Goal: Task Accomplishment & Management: Complete application form

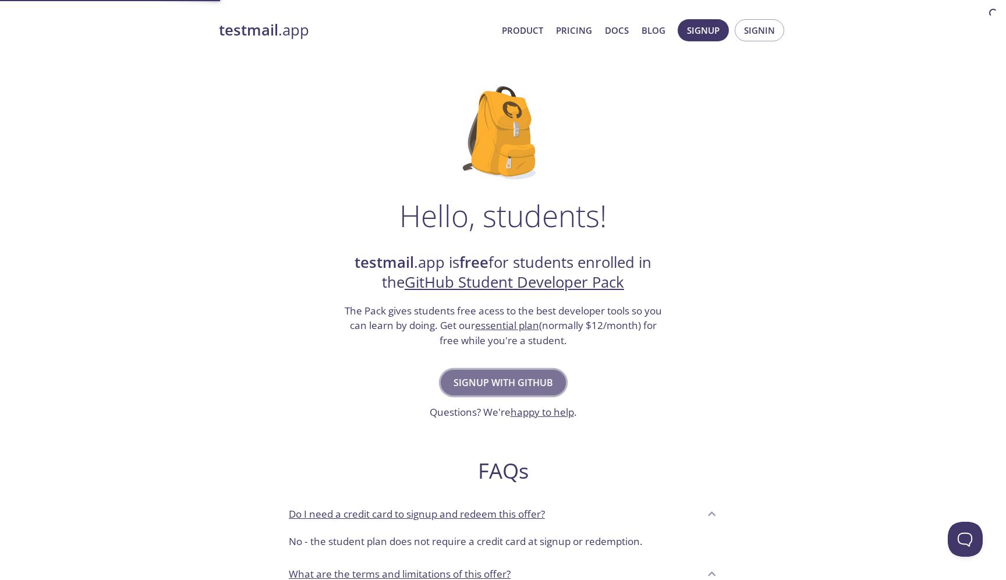
click at [535, 377] on span "Signup with GitHub" at bounding box center [503, 382] width 100 height 16
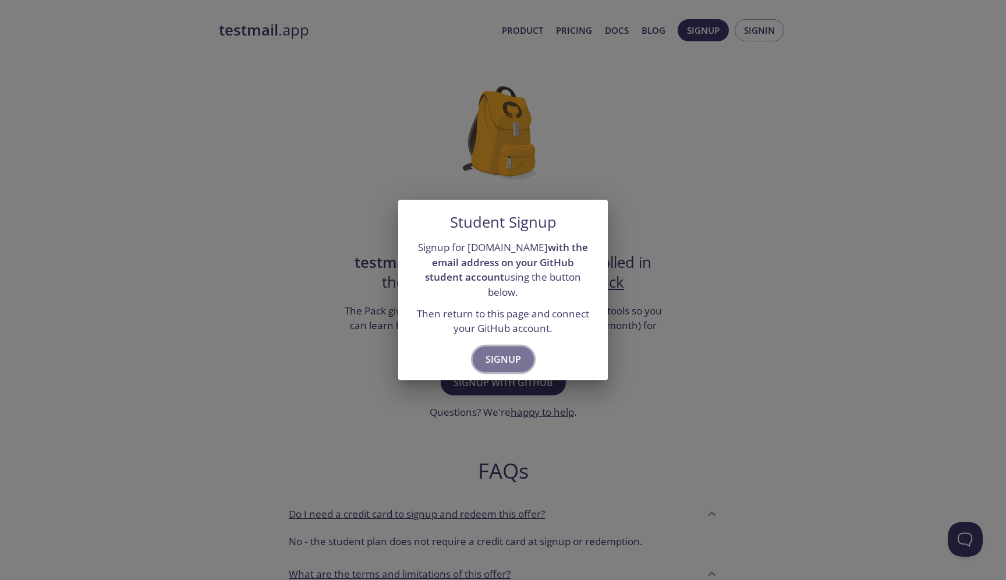
click at [510, 353] on span "Signup" at bounding box center [502, 359] width 35 height 16
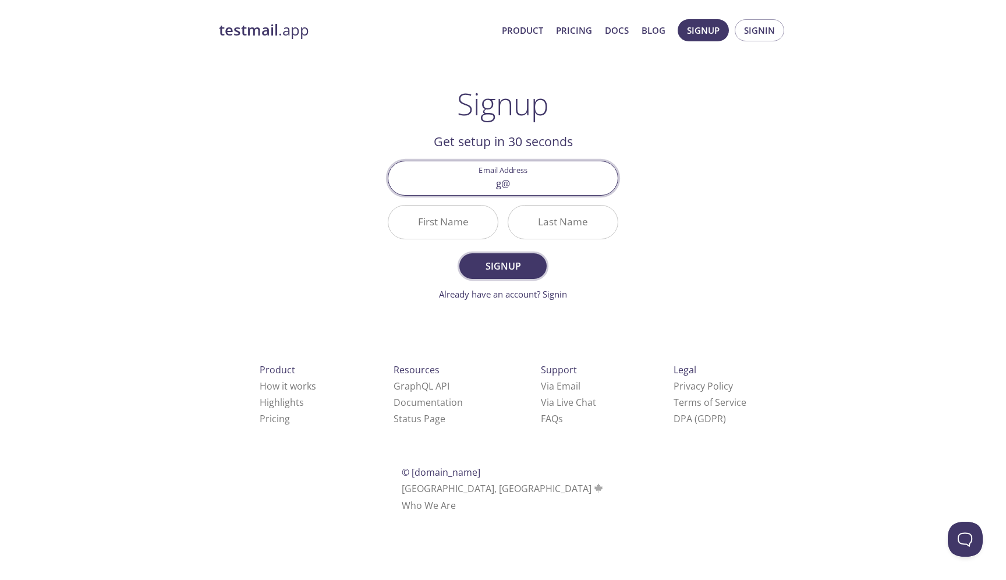
type input "g@[DOMAIN_NAME]"
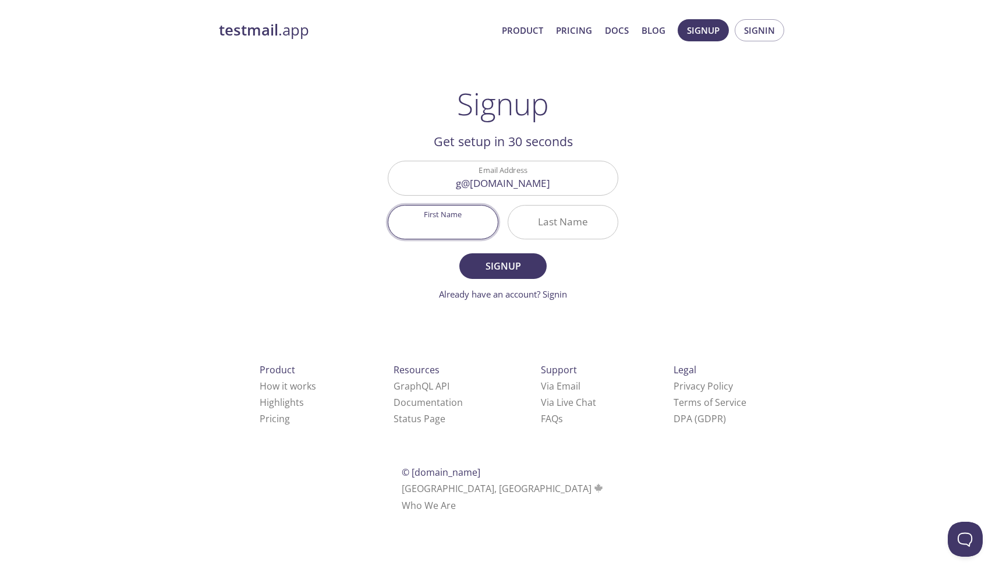
click at [476, 222] on input "First Name" at bounding box center [442, 221] width 109 height 33
type input "[PERSON_NAME]"
click at [485, 251] on form "Email Address [EMAIL_ADDRESS][DOMAIN_NAME] First Name [PERSON_NAME] Last Name […" at bounding box center [503, 231] width 230 height 140
click at [486, 264] on span "Signup" at bounding box center [503, 266] width 62 height 16
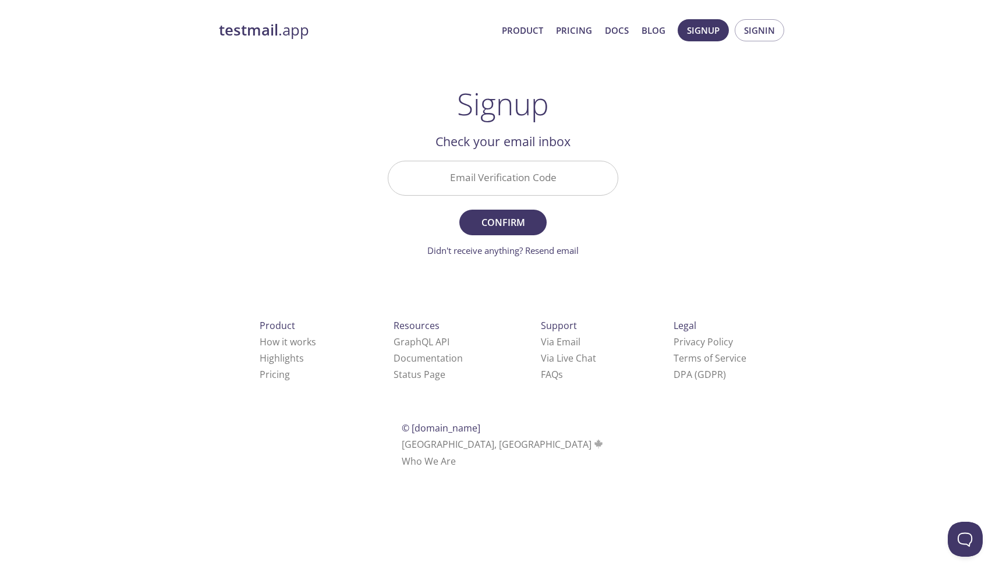
click at [486, 264] on div "testmail .app Product Pricing Docs Blog Signup Signin Signup Get setup in 30 se…" at bounding box center [503, 257] width 596 height 490
click at [466, 180] on input "Email Verification Code" at bounding box center [502, 177] width 229 height 33
paste input "E4S9QXN"
type input "E4S9QXN"
click at [489, 229] on span "Confirm" at bounding box center [503, 222] width 62 height 16
